Goal: Task Accomplishment & Management: Manage account settings

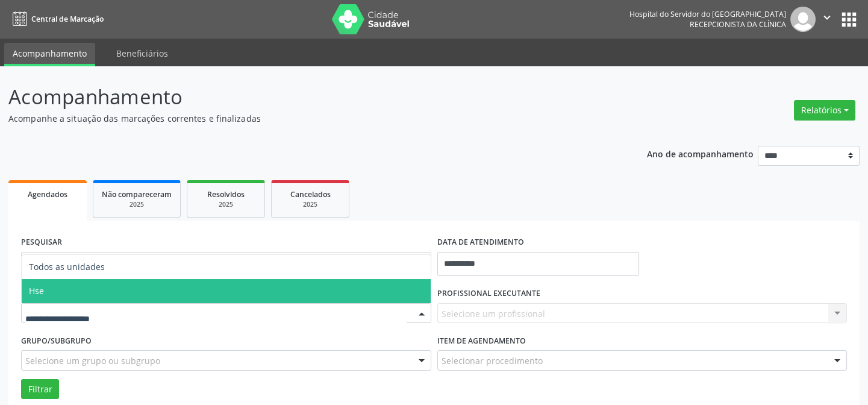
click at [56, 288] on span "Hse" at bounding box center [226, 291] width 409 height 24
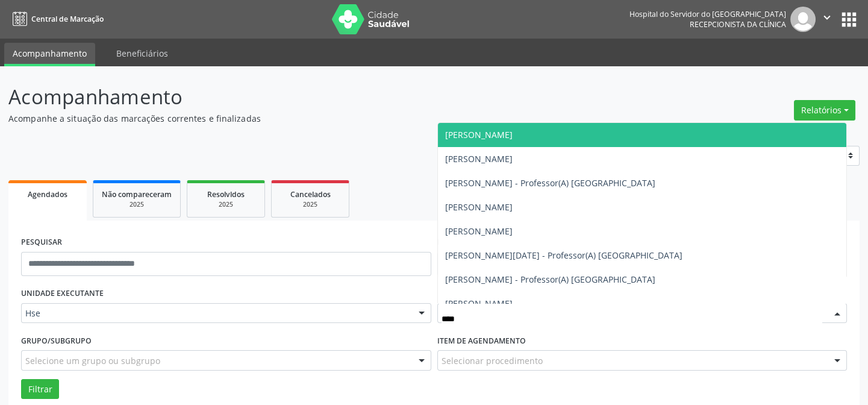
type input "*****"
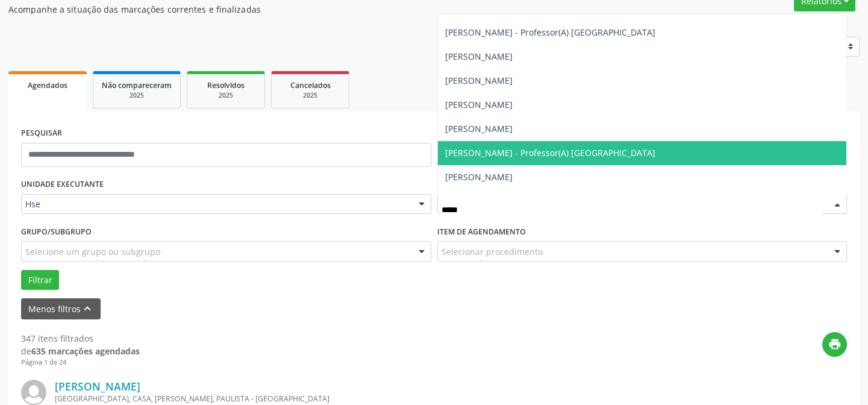
scroll to position [638, 0]
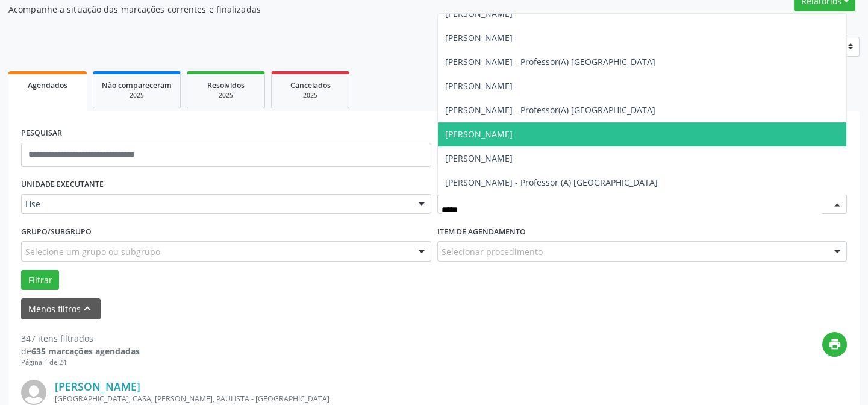
click at [496, 136] on span "[PERSON_NAME]" at bounding box center [642, 134] width 409 height 24
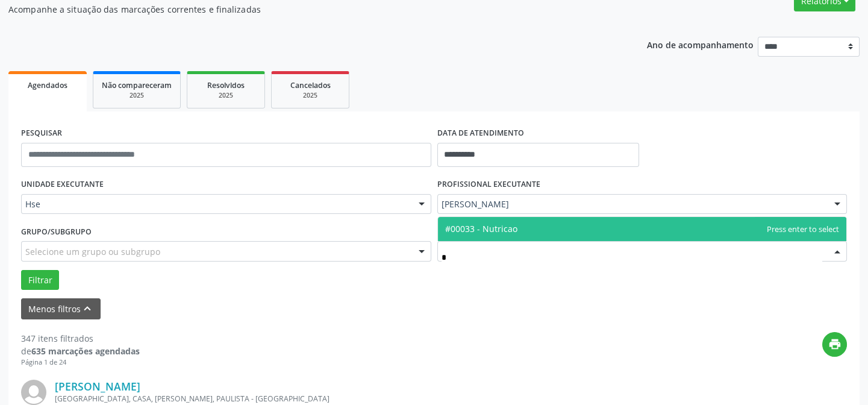
type input "**"
click at [491, 229] on span "#00033 - Nutricao" at bounding box center [481, 228] width 72 height 11
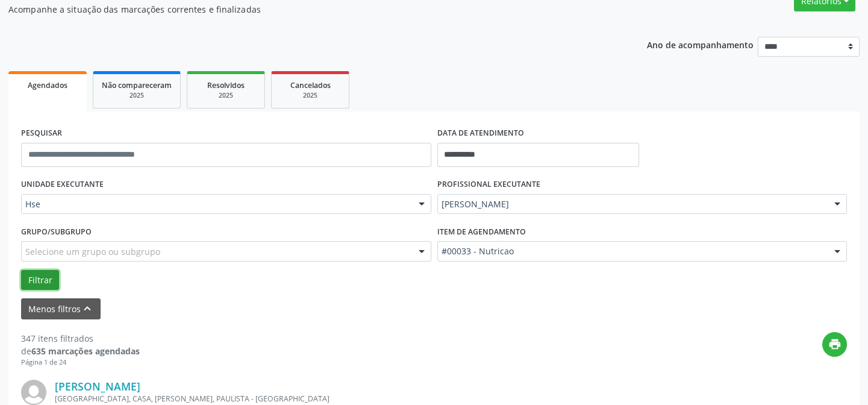
click at [42, 273] on button "Filtrar" at bounding box center [40, 280] width 38 height 20
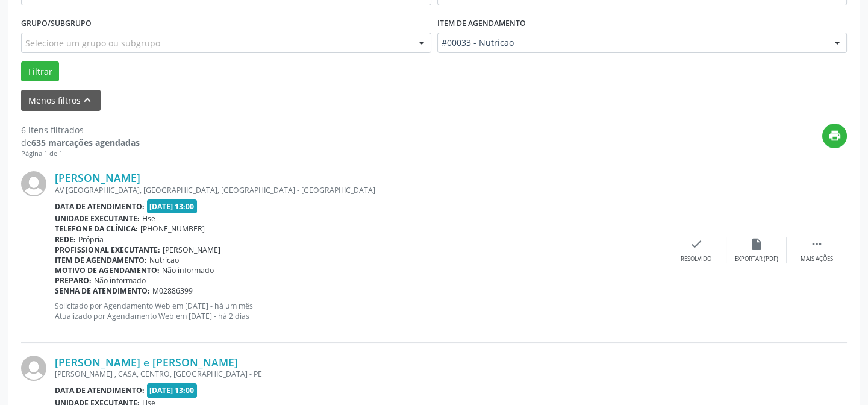
scroll to position [318, 0]
click at [813, 261] on div "Mais ações" at bounding box center [816, 258] width 33 height 8
click at [756, 261] on div "Não compareceu" at bounding box center [756, 258] width 51 height 8
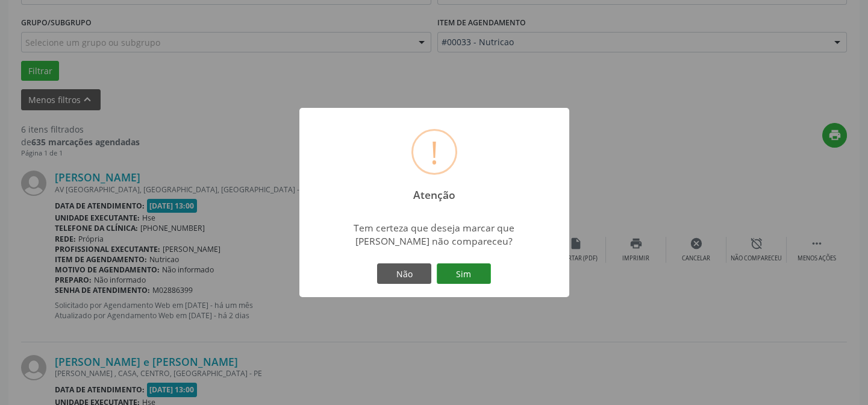
click at [465, 275] on button "Sim" at bounding box center [464, 273] width 54 height 20
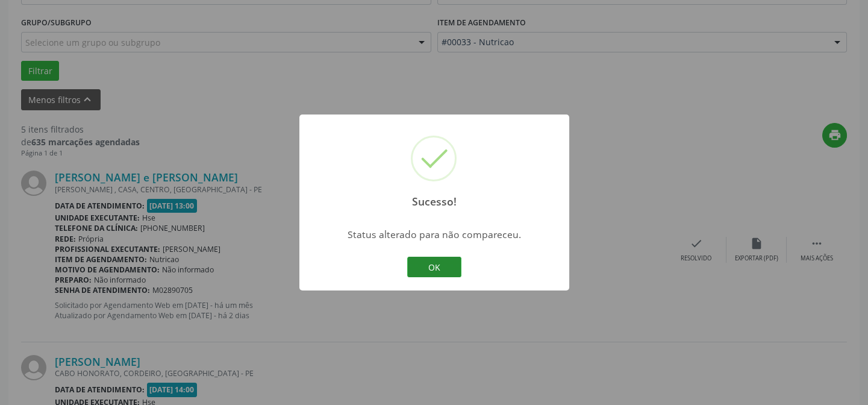
click at [440, 260] on button "OK" at bounding box center [434, 267] width 54 height 20
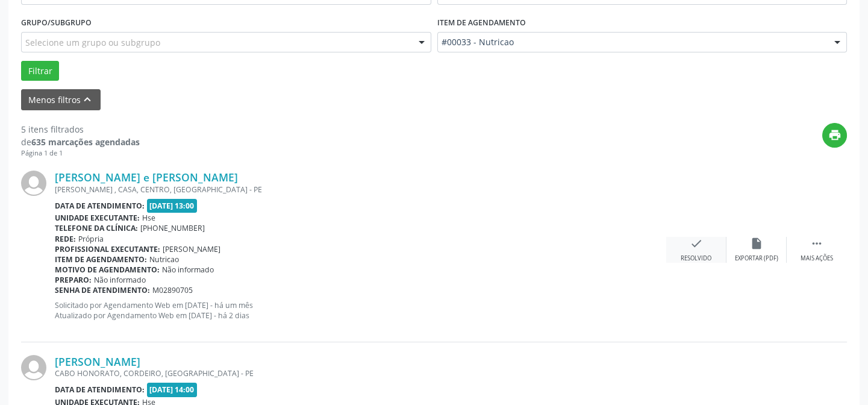
click at [699, 256] on div "Resolvido" at bounding box center [696, 258] width 31 height 8
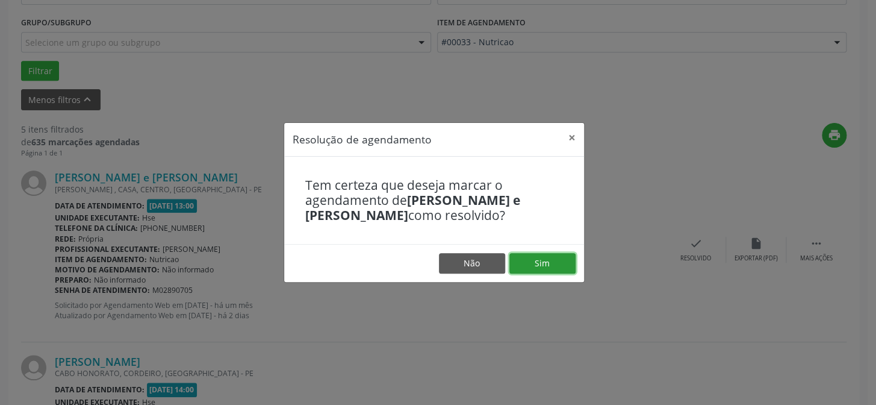
click at [545, 265] on button "Sim" at bounding box center [542, 263] width 66 height 20
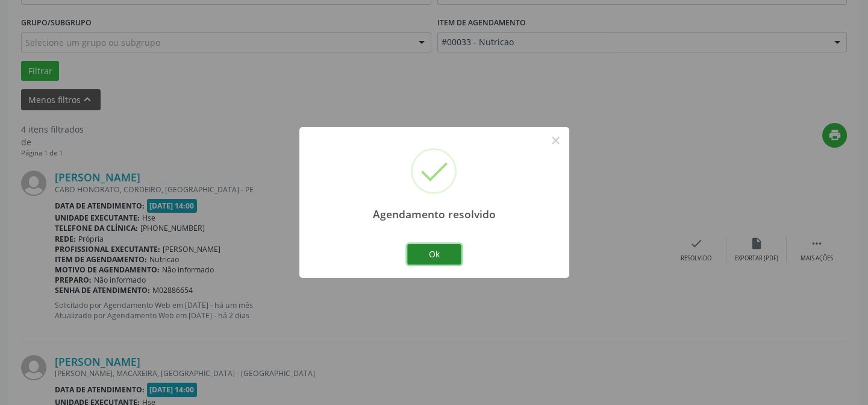
click at [438, 252] on button "Ok" at bounding box center [434, 254] width 54 height 20
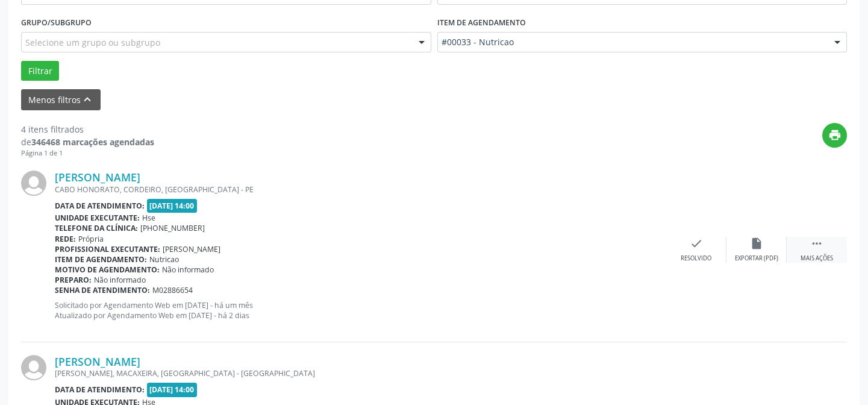
click at [813, 250] on div " Mais ações" at bounding box center [817, 250] width 60 height 26
click at [750, 255] on div "Não compareceu" at bounding box center [756, 258] width 51 height 8
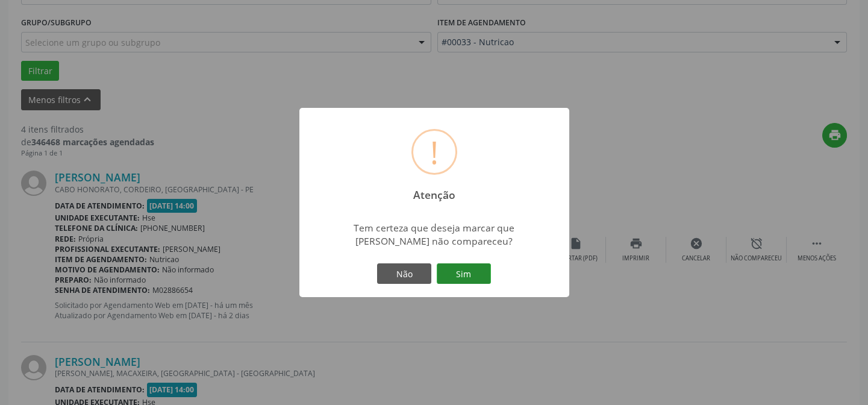
click at [455, 278] on button "Sim" at bounding box center [464, 273] width 54 height 20
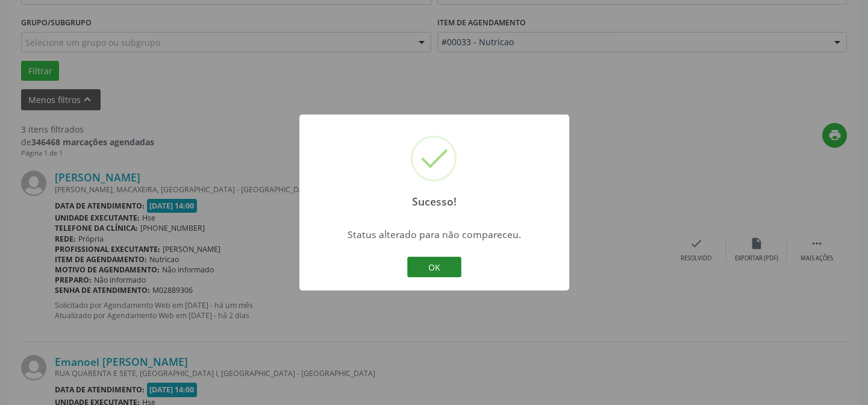
click at [428, 264] on button "OK" at bounding box center [434, 267] width 54 height 20
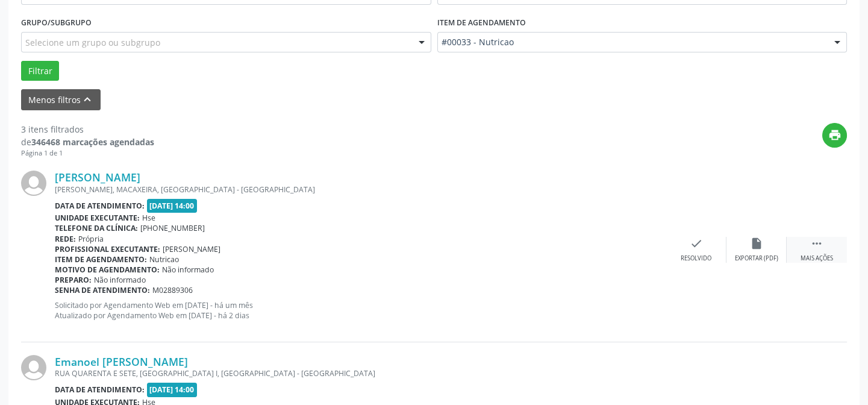
click at [807, 251] on div " Mais ações" at bounding box center [817, 250] width 60 height 26
click at [750, 251] on div "alarm_off Não compareceu" at bounding box center [756, 250] width 60 height 26
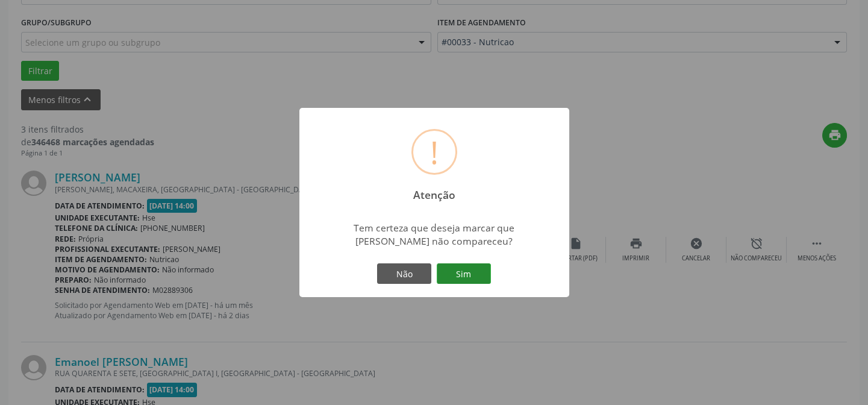
click at [469, 270] on button "Sim" at bounding box center [464, 273] width 54 height 20
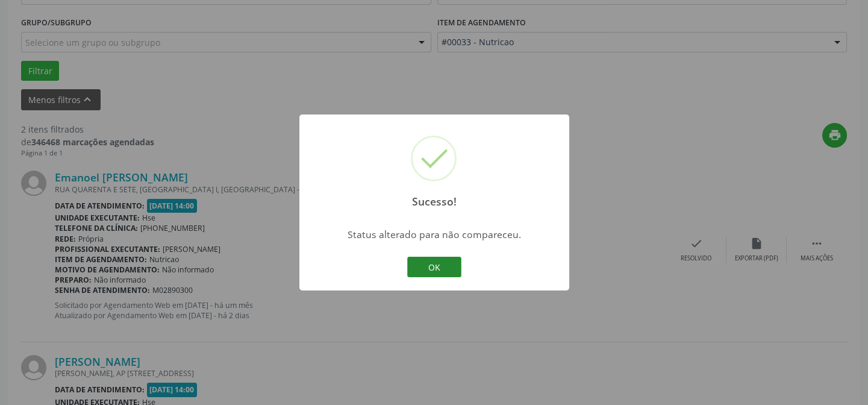
click at [434, 268] on button "OK" at bounding box center [434, 267] width 54 height 20
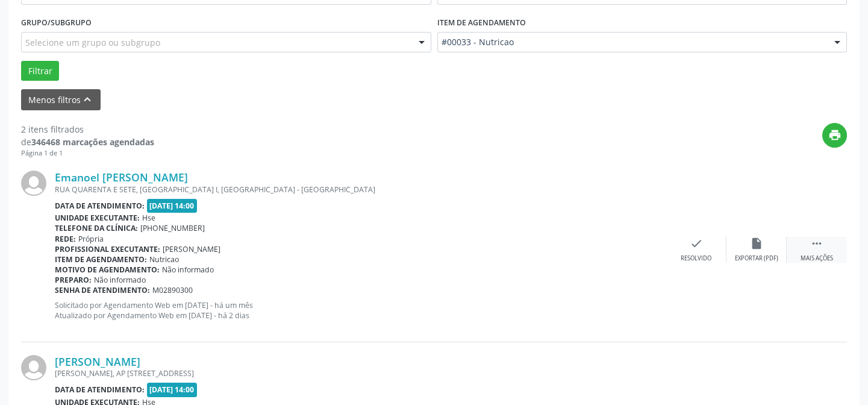
click at [826, 259] on div "Mais ações" at bounding box center [816, 258] width 33 height 8
click at [745, 255] on div "Não compareceu" at bounding box center [756, 258] width 51 height 8
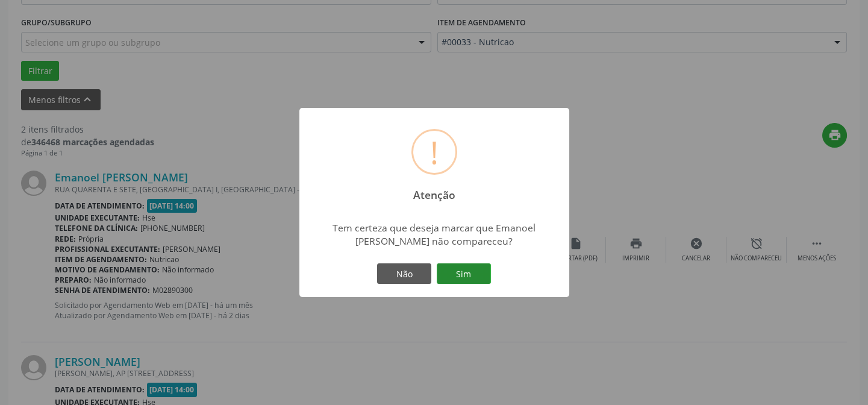
click at [455, 282] on div "Não Sim" at bounding box center [434, 273] width 119 height 25
click at [469, 278] on button "Sim" at bounding box center [464, 273] width 54 height 20
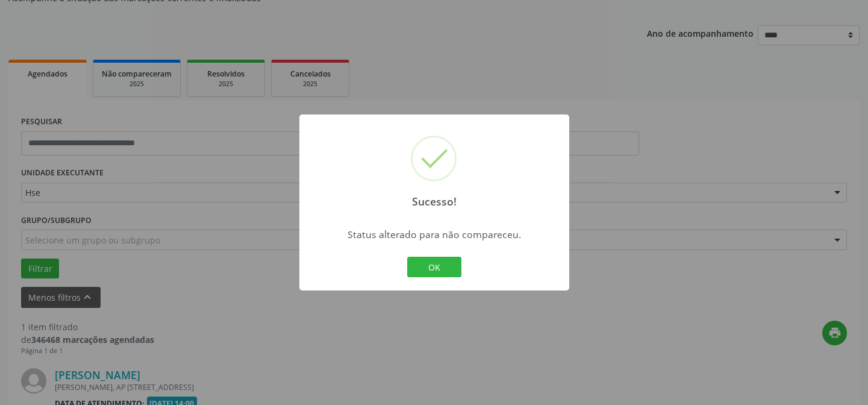
scroll to position [275, 0]
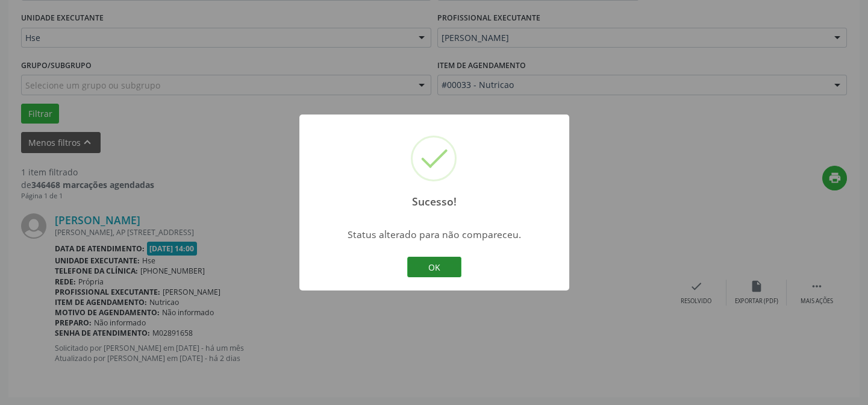
click at [452, 269] on button "OK" at bounding box center [434, 267] width 54 height 20
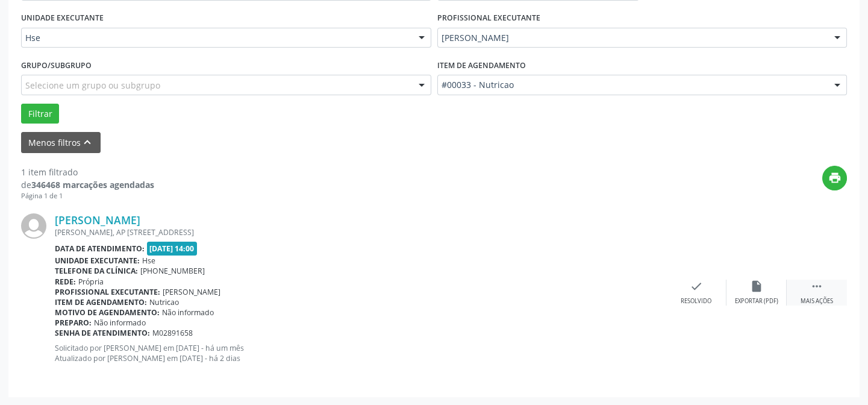
click at [810, 288] on icon "" at bounding box center [816, 285] width 13 height 13
click at [745, 291] on div "alarm_off Não compareceu" at bounding box center [756, 292] width 60 height 26
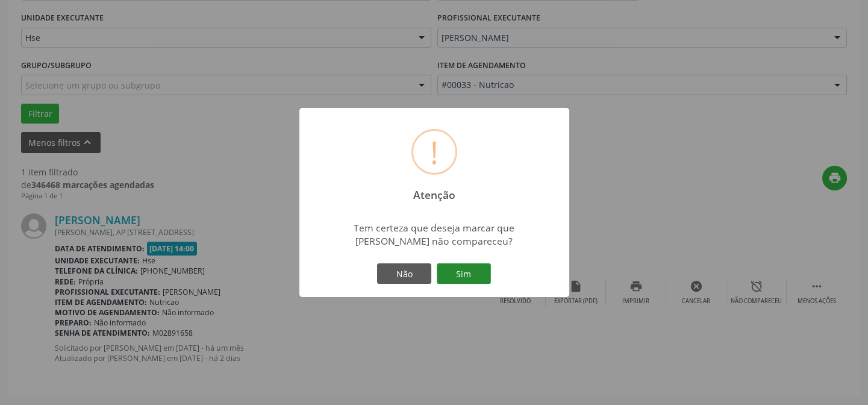
click at [476, 266] on button "Sim" at bounding box center [464, 273] width 54 height 20
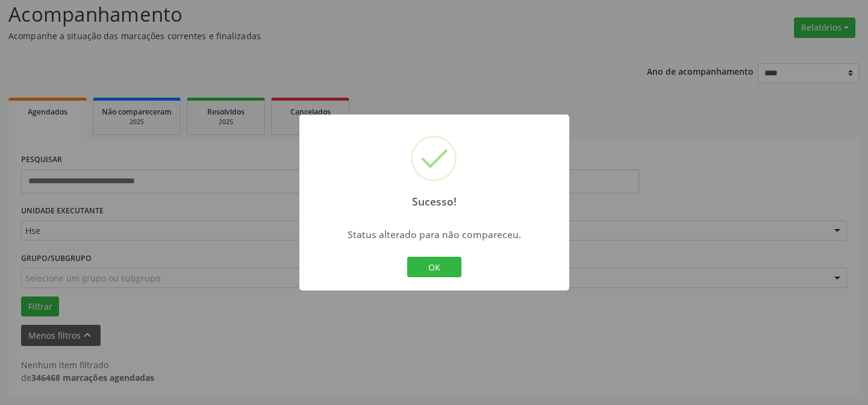
scroll to position [81, 0]
click at [446, 264] on button "OK" at bounding box center [434, 267] width 54 height 20
